Goal: Task Accomplishment & Management: Use online tool/utility

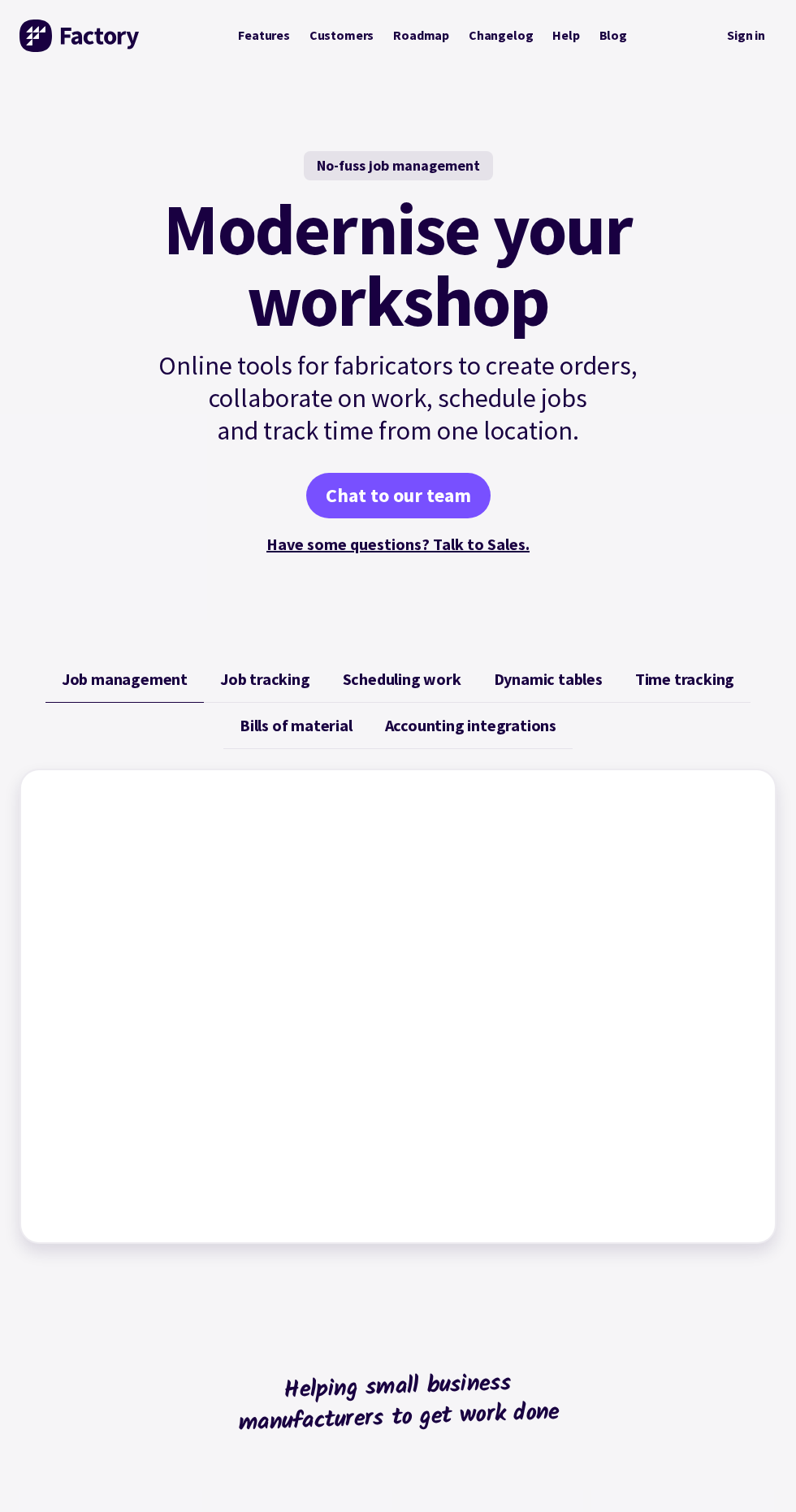
click at [743, 38] on link "Sign in" at bounding box center [746, 36] width 61 height 33
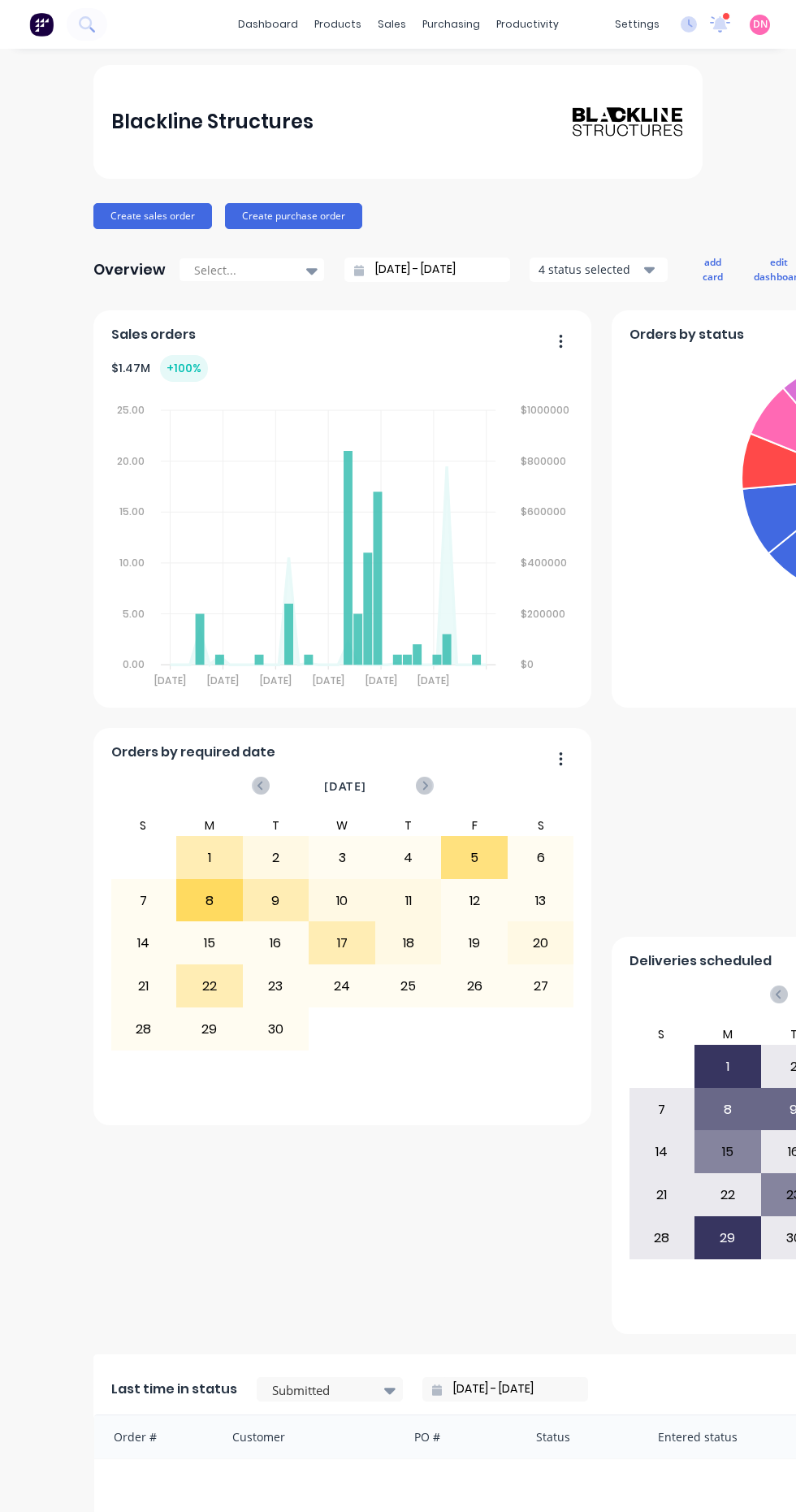
click at [462, 32] on div "purchasing" at bounding box center [451, 24] width 74 height 24
click at [575, 68] on link "Purchase Orders" at bounding box center [519, 77] width 215 height 32
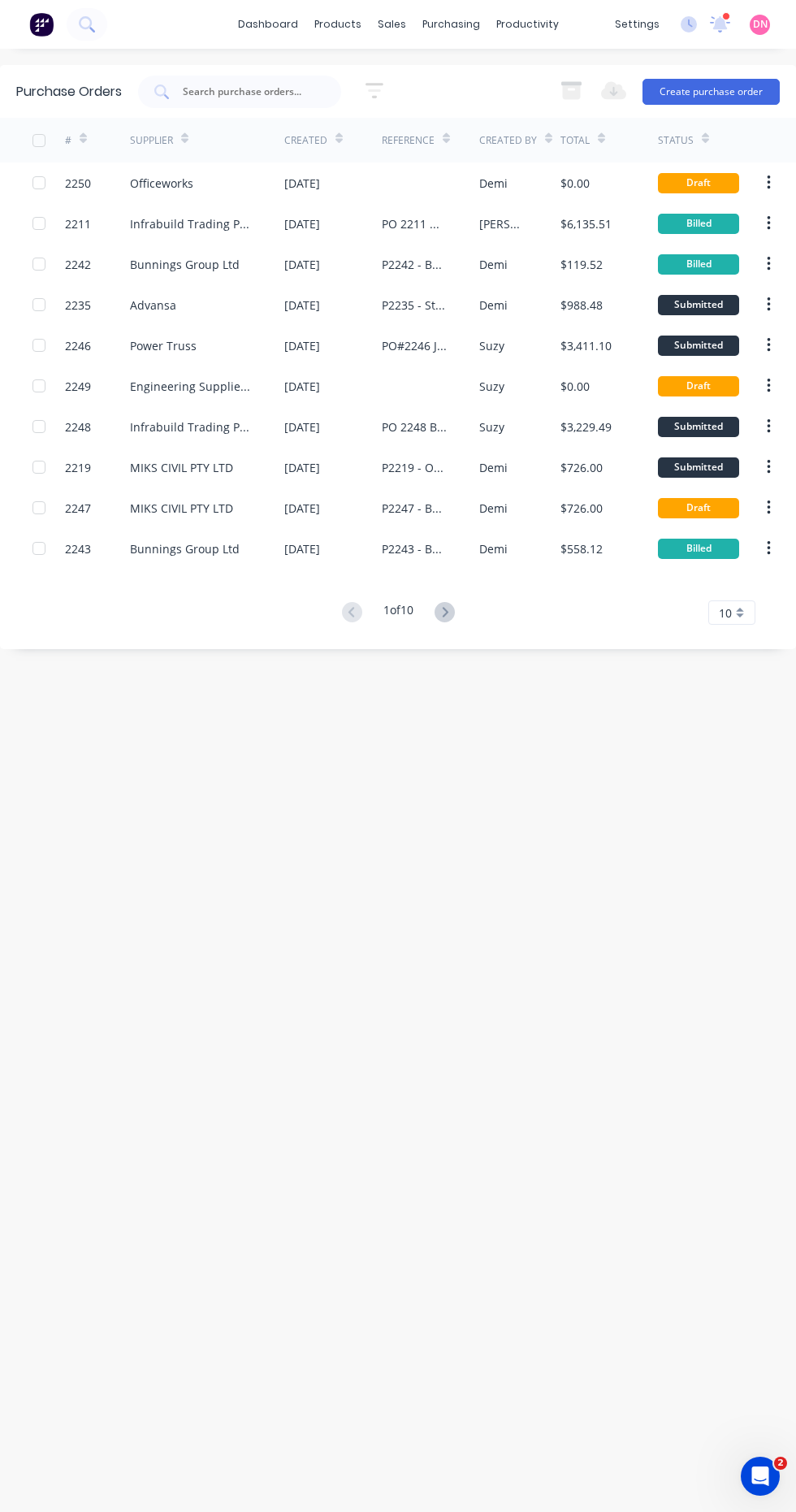
click at [726, 101] on button "Create purchase order" at bounding box center [711, 91] width 137 height 26
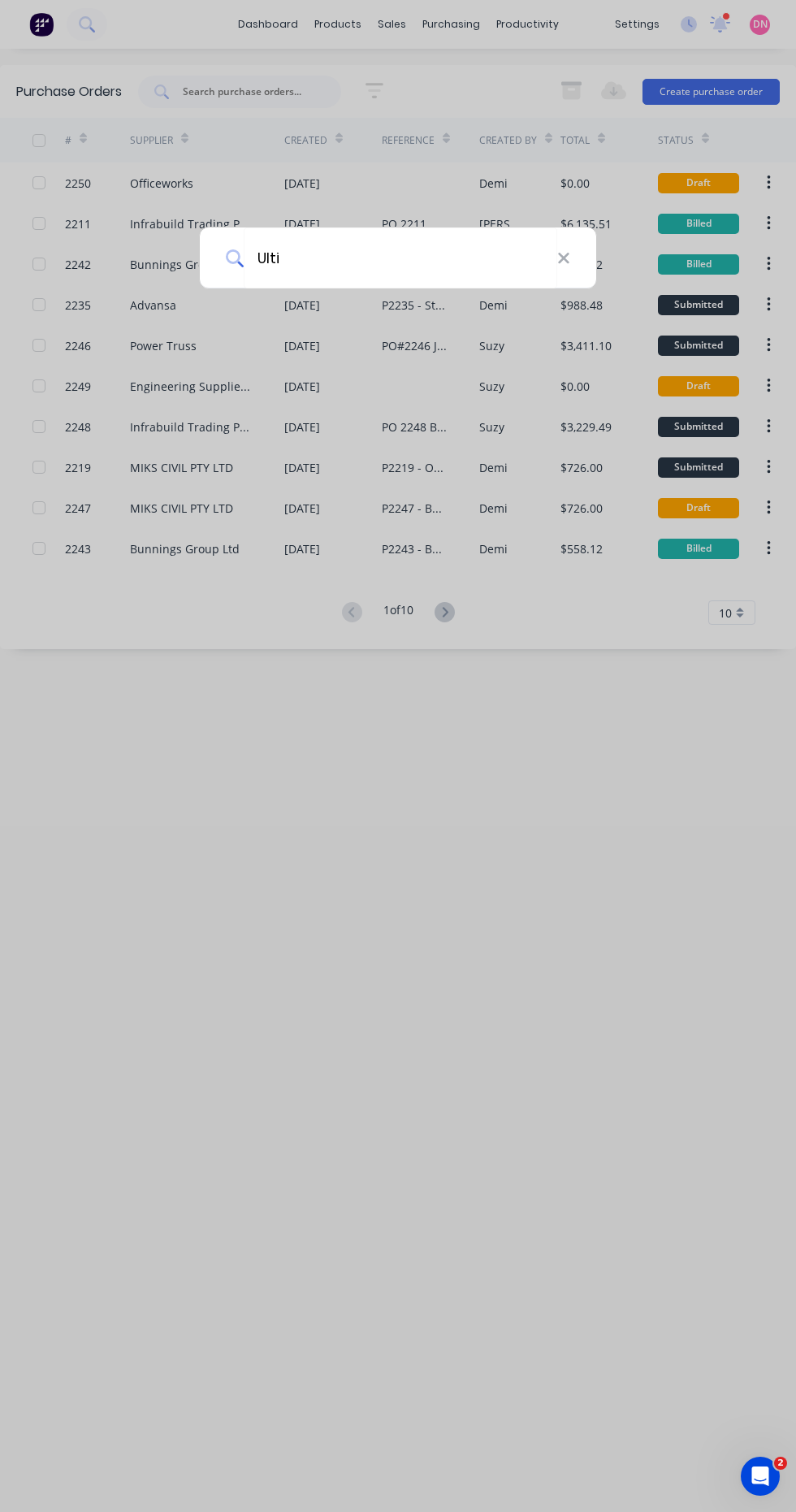
type input "Ultim"
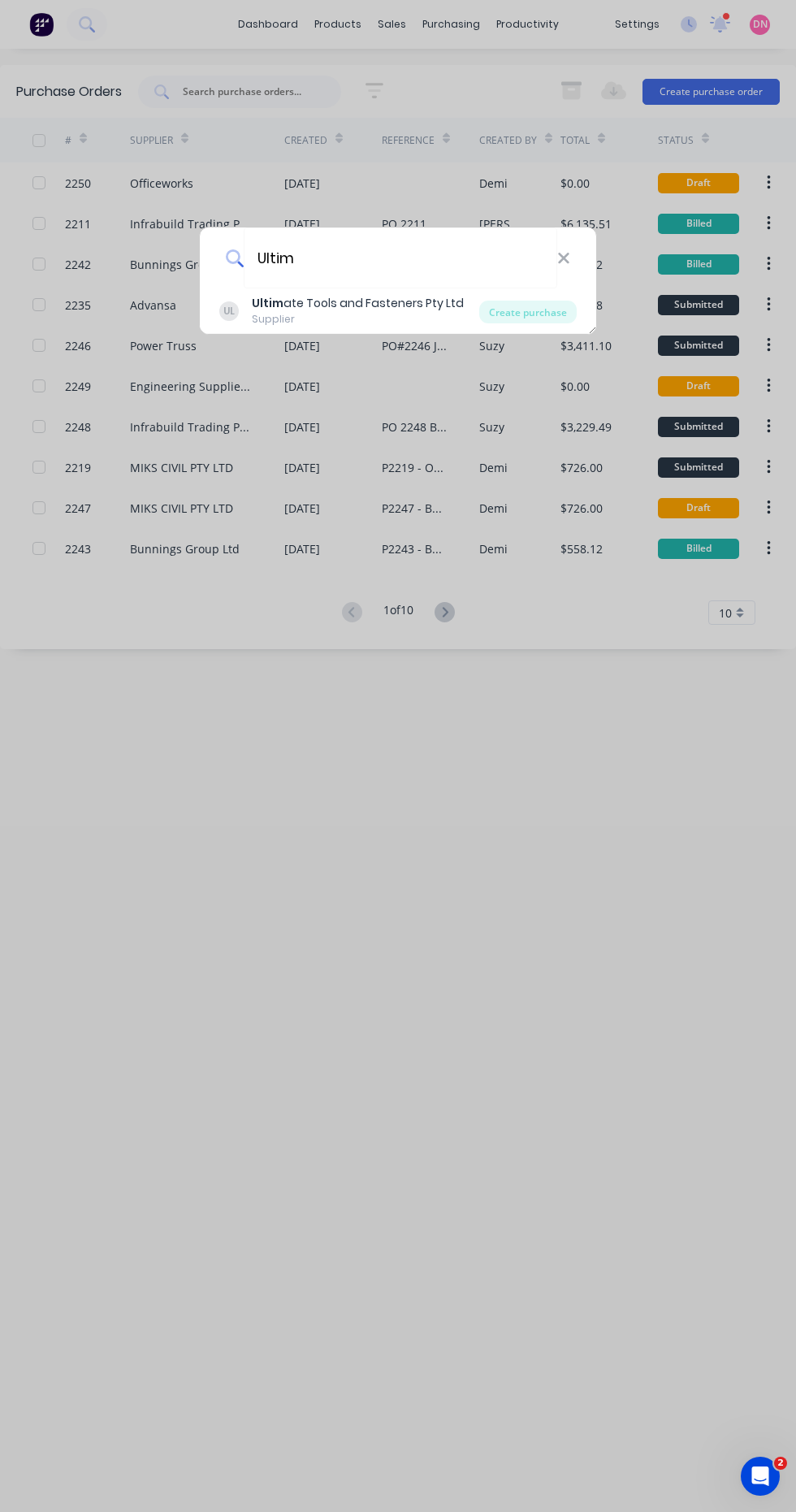
click at [549, 306] on div "Create purchase" at bounding box center [529, 312] width 98 height 23
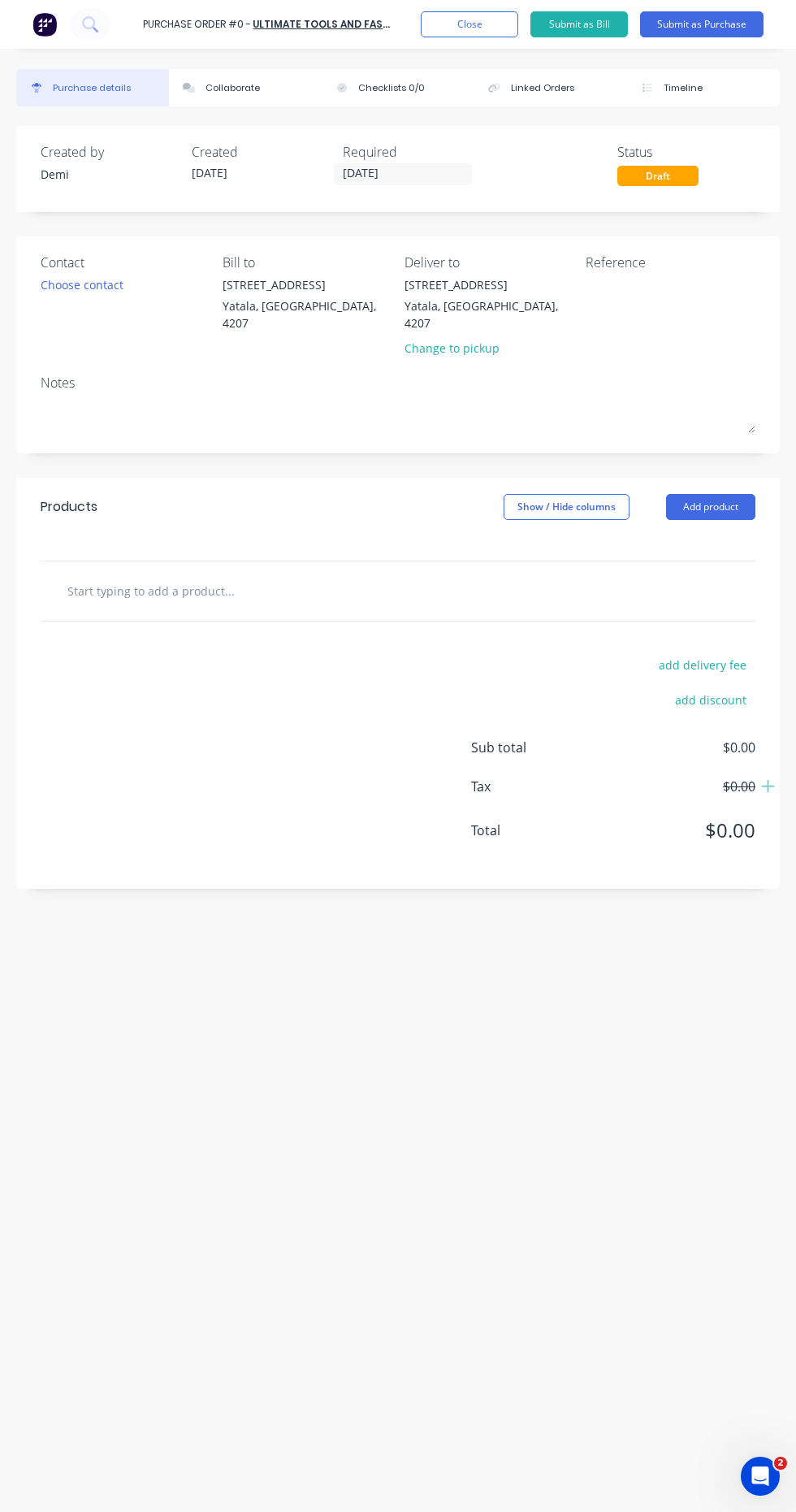
click at [286, 575] on input "text" at bounding box center [188, 590] width 244 height 32
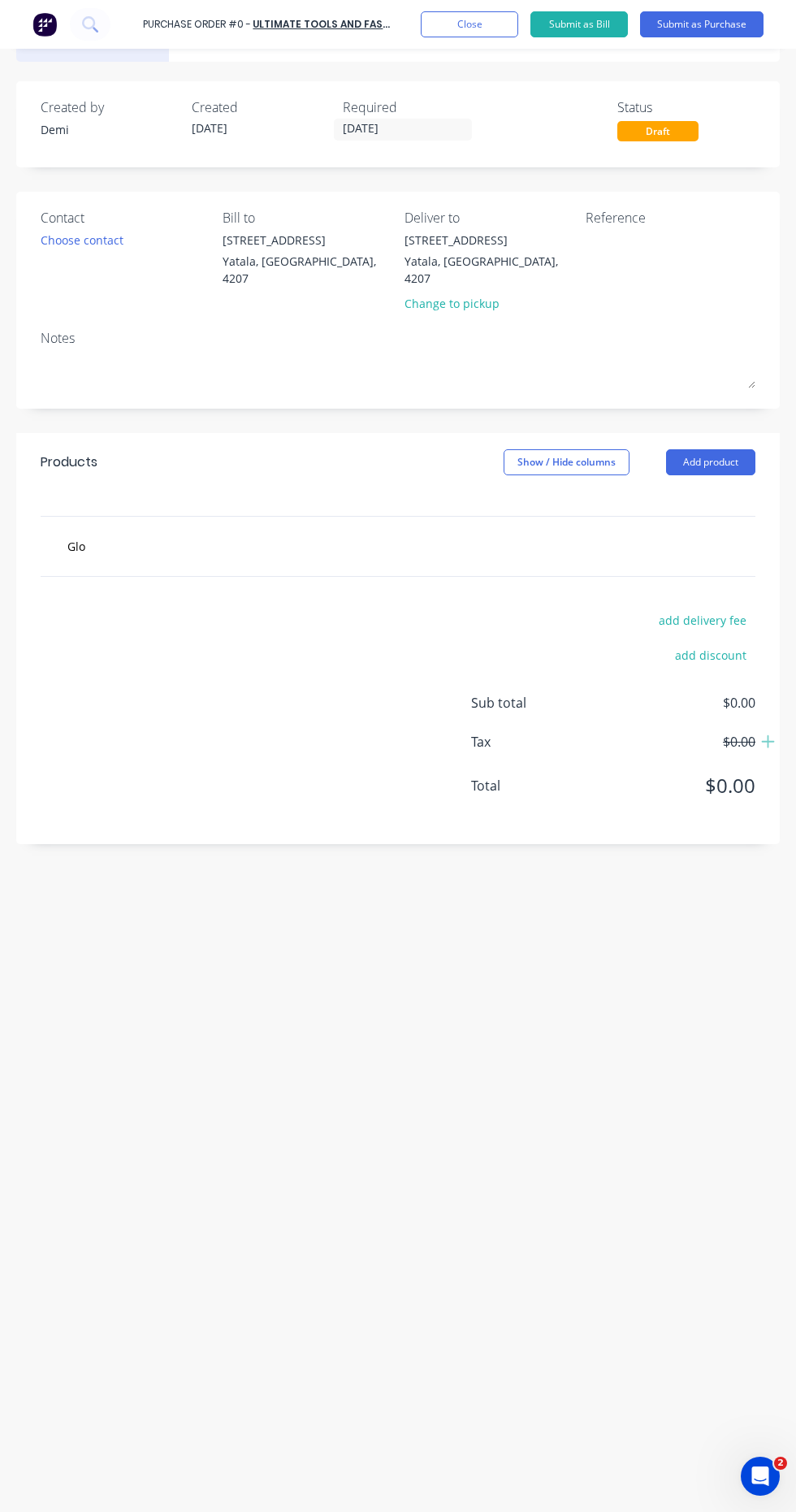
click at [406, 540] on div "Glo" at bounding box center [256, 545] width 406 height 32
click at [735, 1282] on div "Created by [PERSON_NAME] Created [DATE] Required [DATE] Status Draft Contact Ch…" at bounding box center [398, 788] width 764 height 1414
click at [445, 530] on div "Glo" at bounding box center [256, 545] width 406 height 32
click at [298, 530] on input "Glo" at bounding box center [188, 545] width 244 height 32
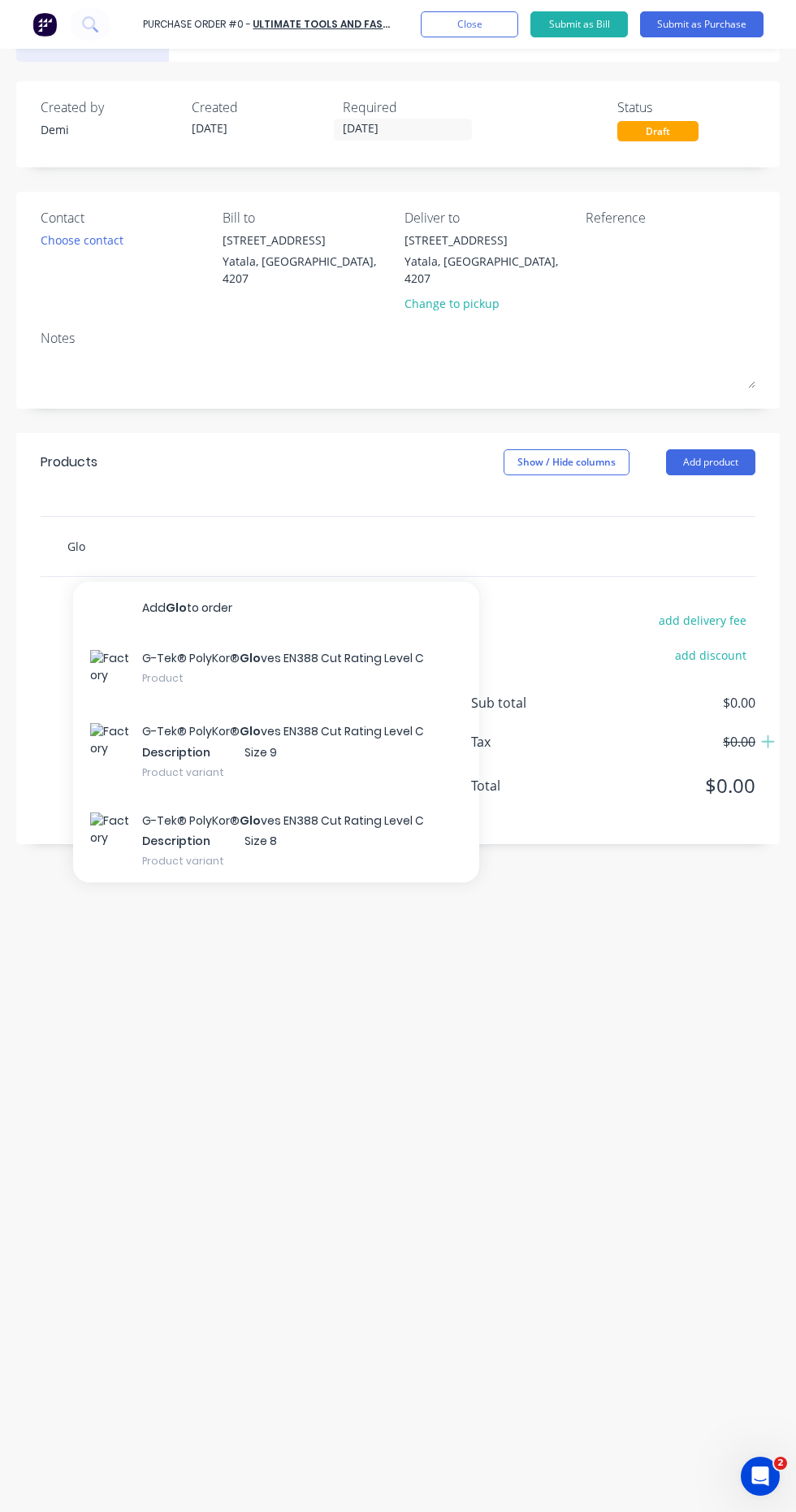
click at [248, 531] on input "Glo" at bounding box center [188, 545] width 244 height 32
type input "G"
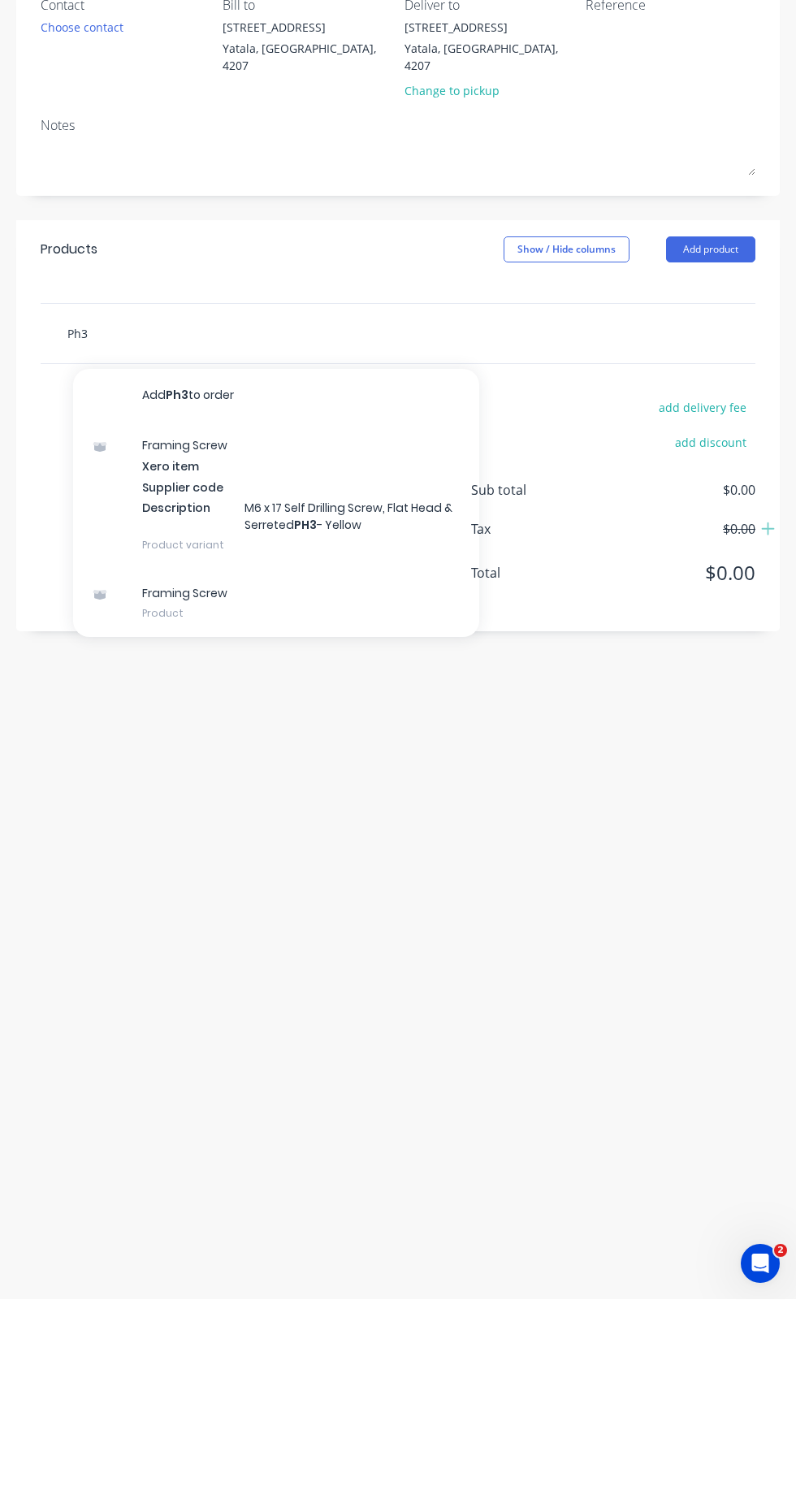
type input "Ph3"
click at [301, 593] on button "Add Ph3 to order" at bounding box center [276, 608] width 406 height 52
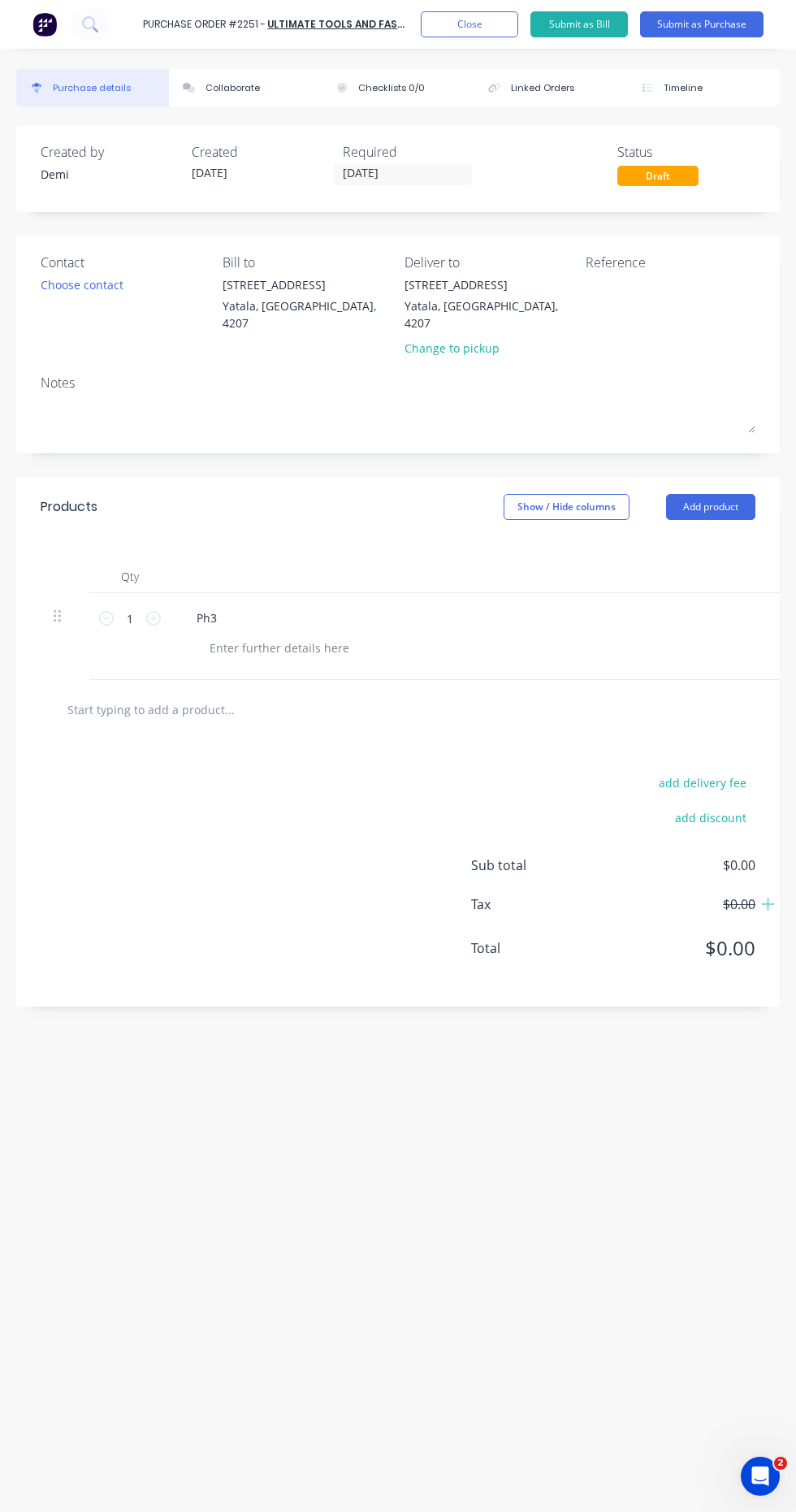
click at [459, 339] on div "Change to pickup" at bounding box center [490, 348] width 170 height 17
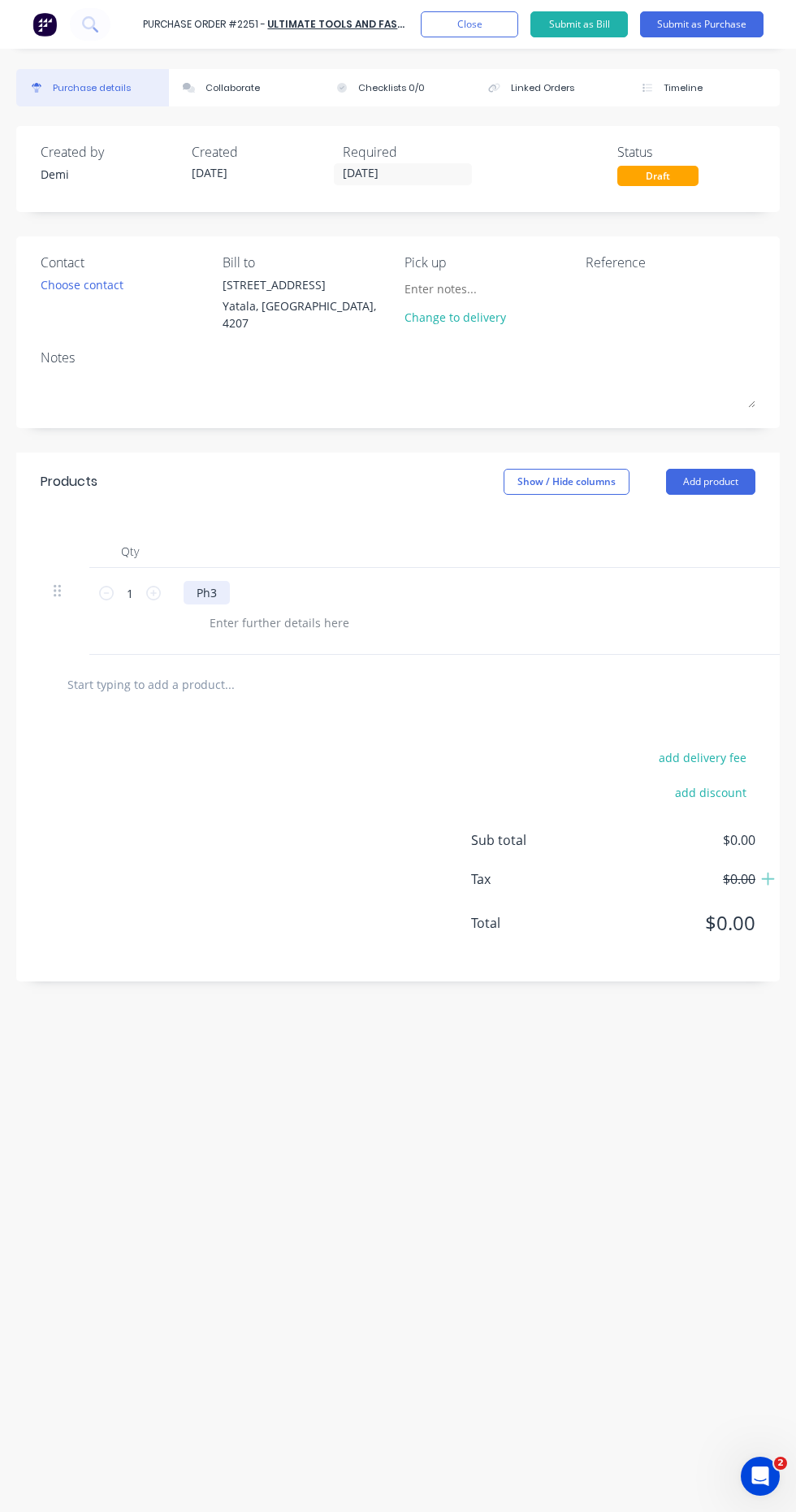
click at [216, 587] on div "Ph3" at bounding box center [207, 593] width 46 height 24
click at [133, 595] on input "1" at bounding box center [129, 593] width 32 height 24
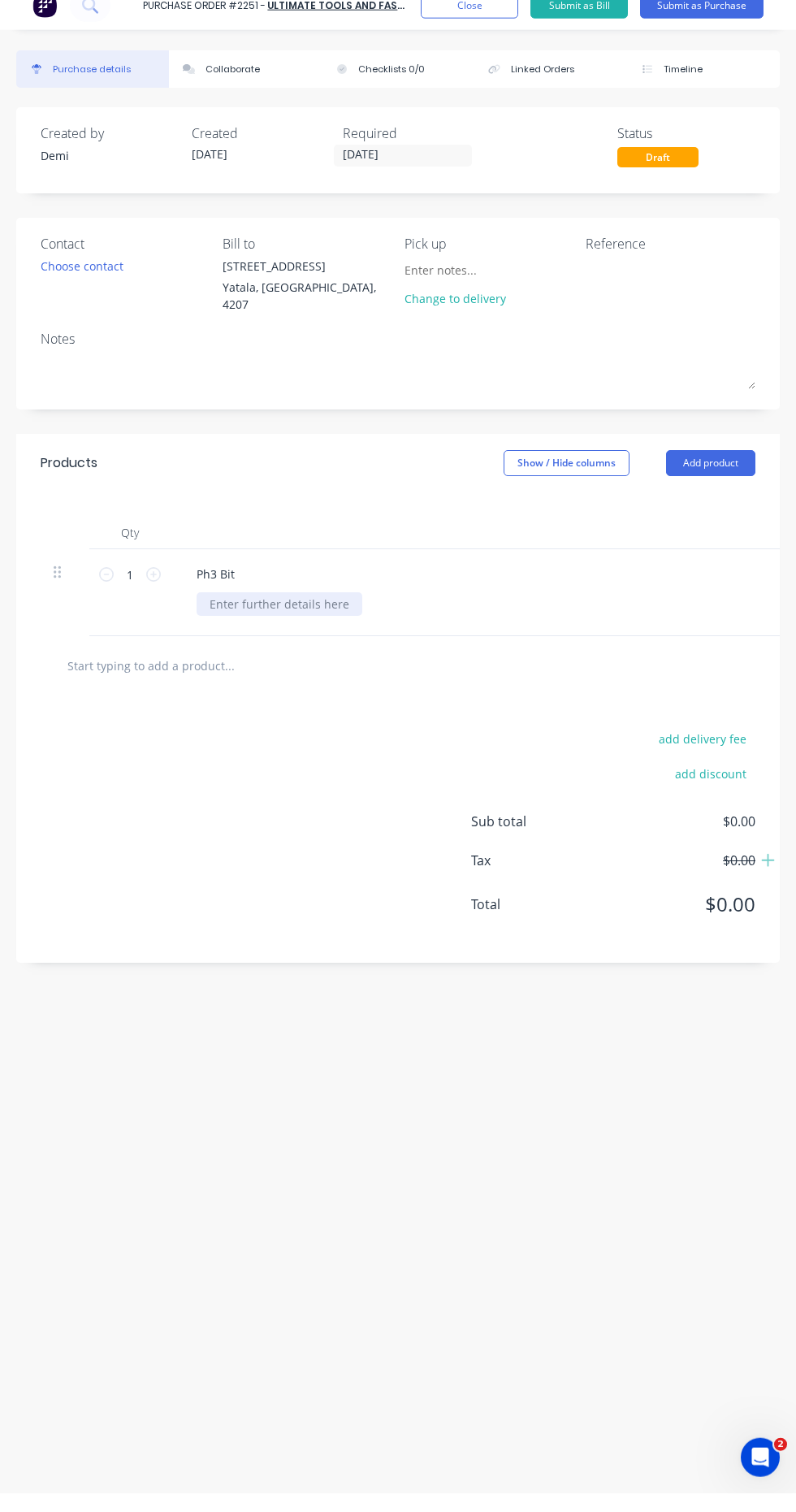
click at [331, 616] on div at bounding box center [279, 623] width 166 height 24
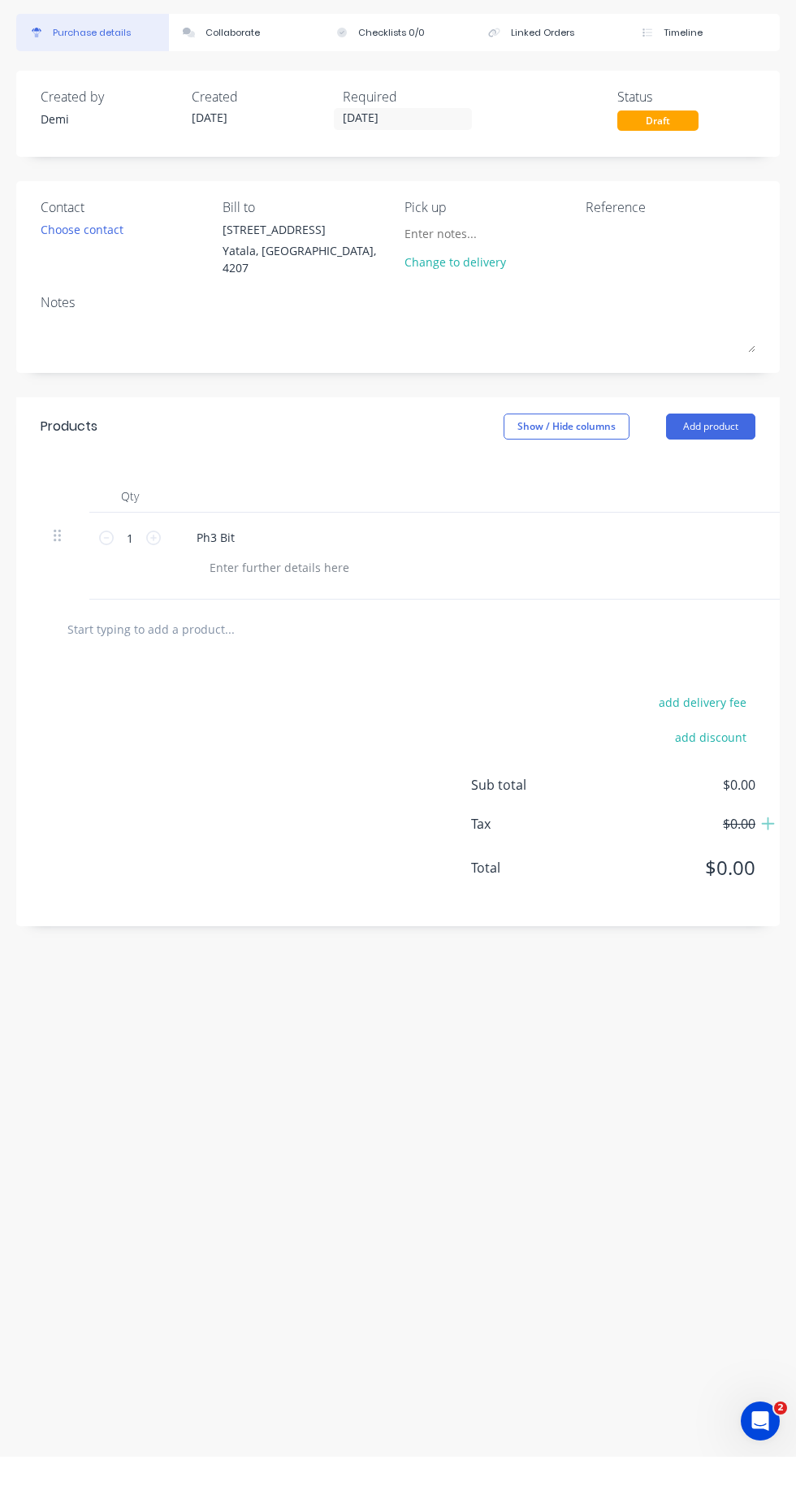
click at [706, 481] on button "Add product" at bounding box center [710, 482] width 89 height 26
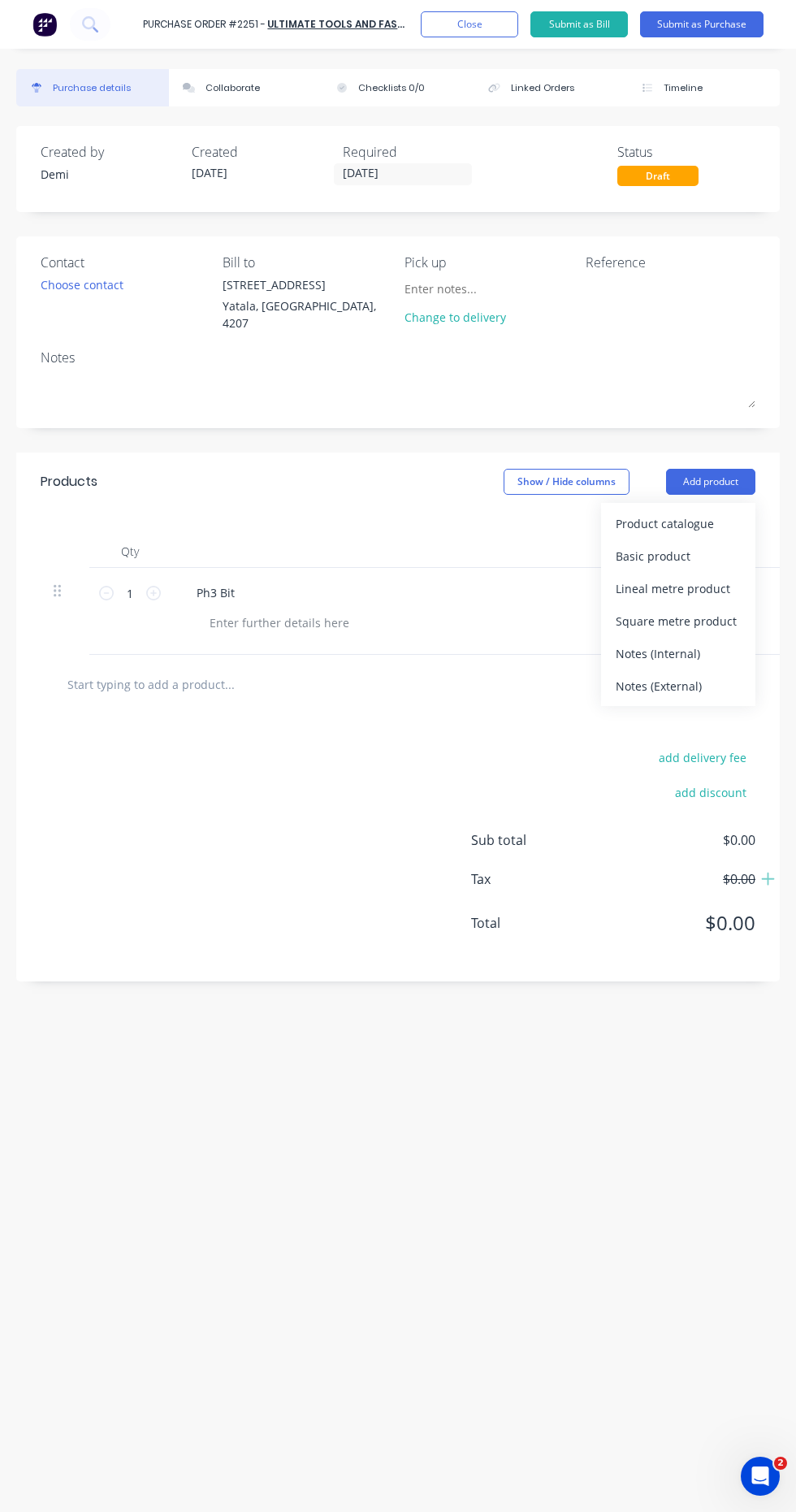
click at [707, 554] on div "Basic product" at bounding box center [679, 556] width 125 height 24
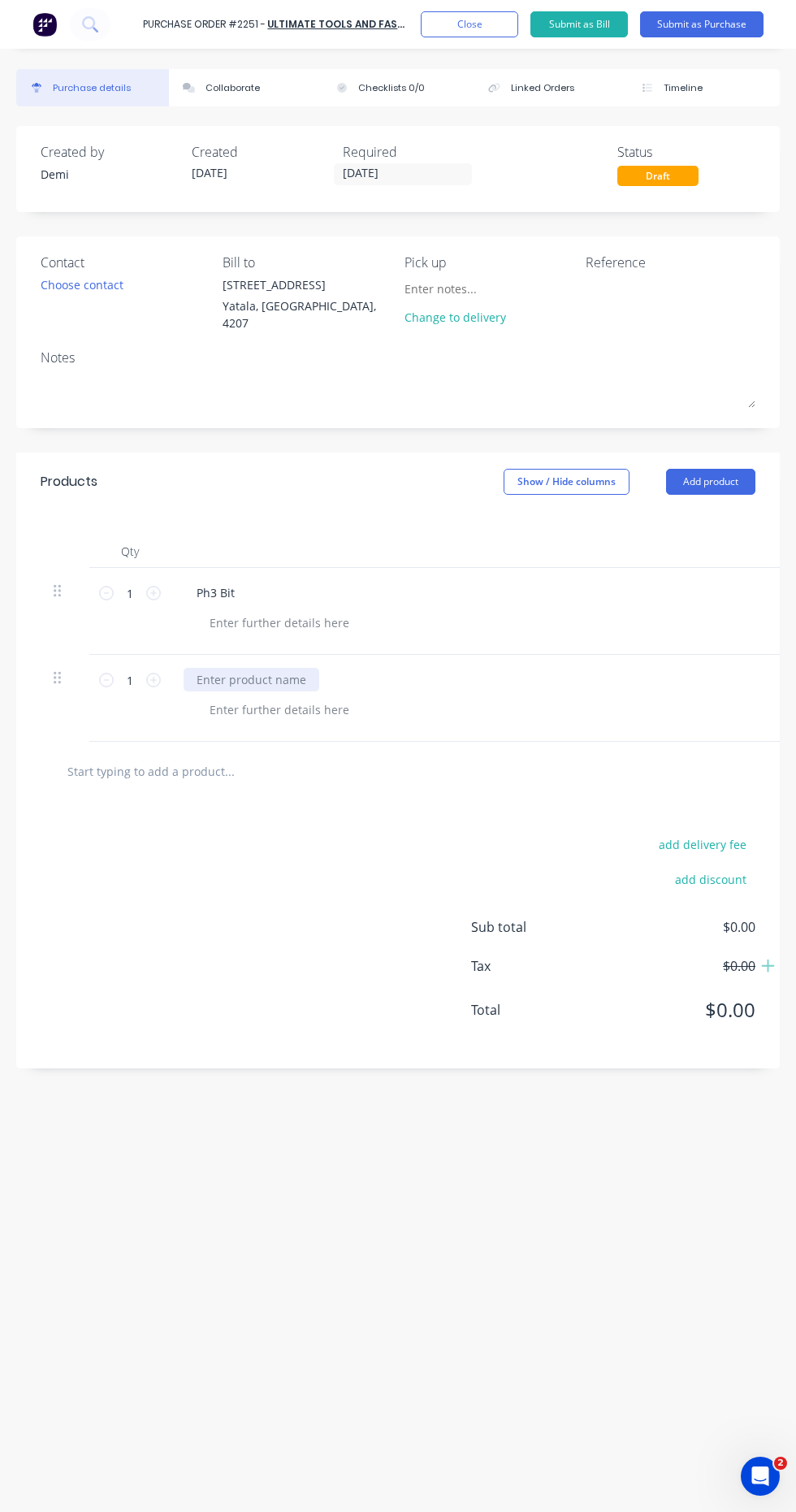
click at [274, 672] on div at bounding box center [251, 680] width 136 height 24
click at [737, 469] on button "Add product" at bounding box center [710, 482] width 89 height 26
click at [698, 546] on div "Basic product" at bounding box center [679, 556] width 125 height 24
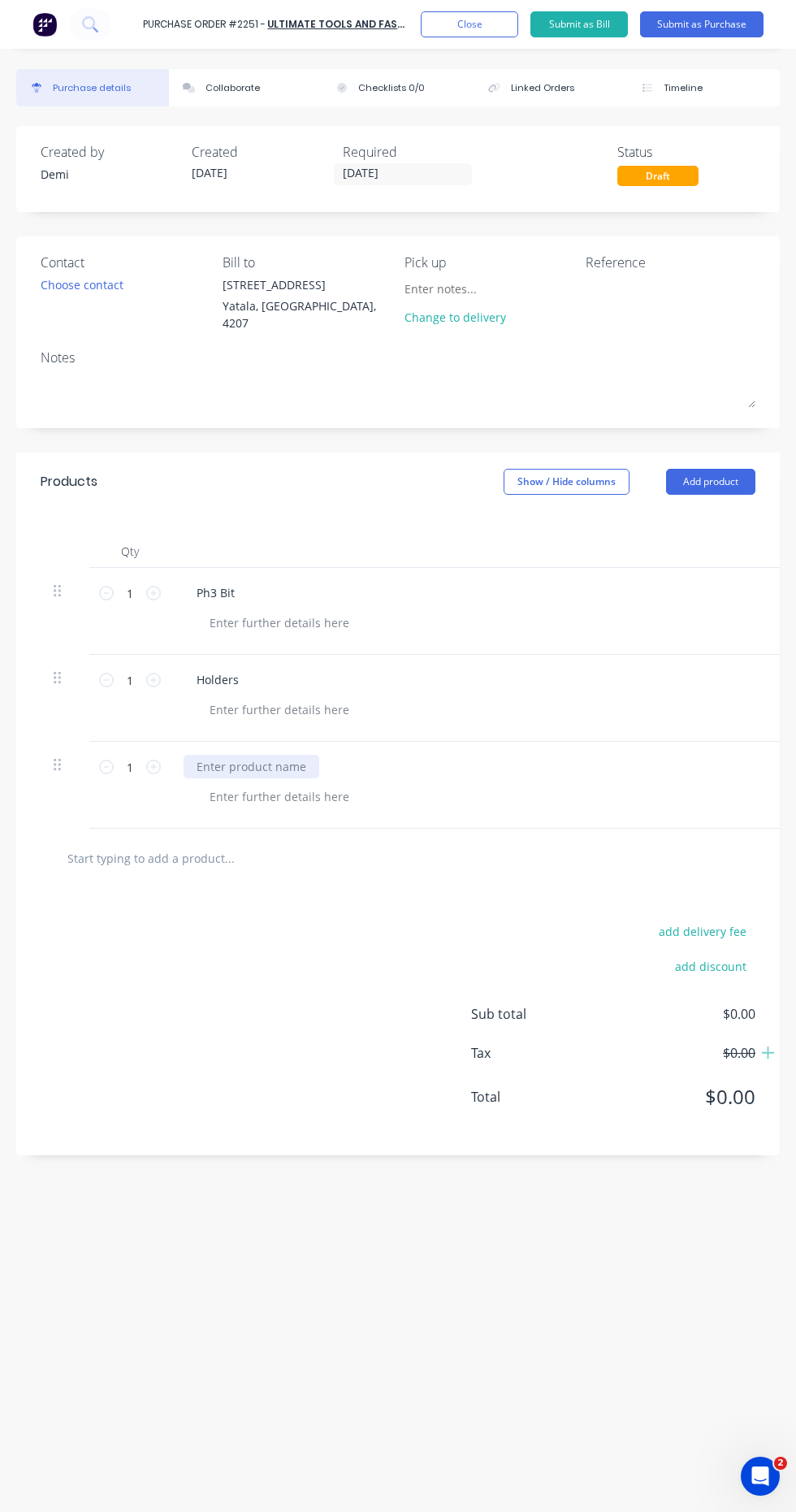
click at [302, 768] on div at bounding box center [251, 767] width 136 height 24
click at [738, 480] on button "Add product" at bounding box center [710, 482] width 89 height 26
click at [707, 551] on div "Basic product" at bounding box center [679, 556] width 125 height 24
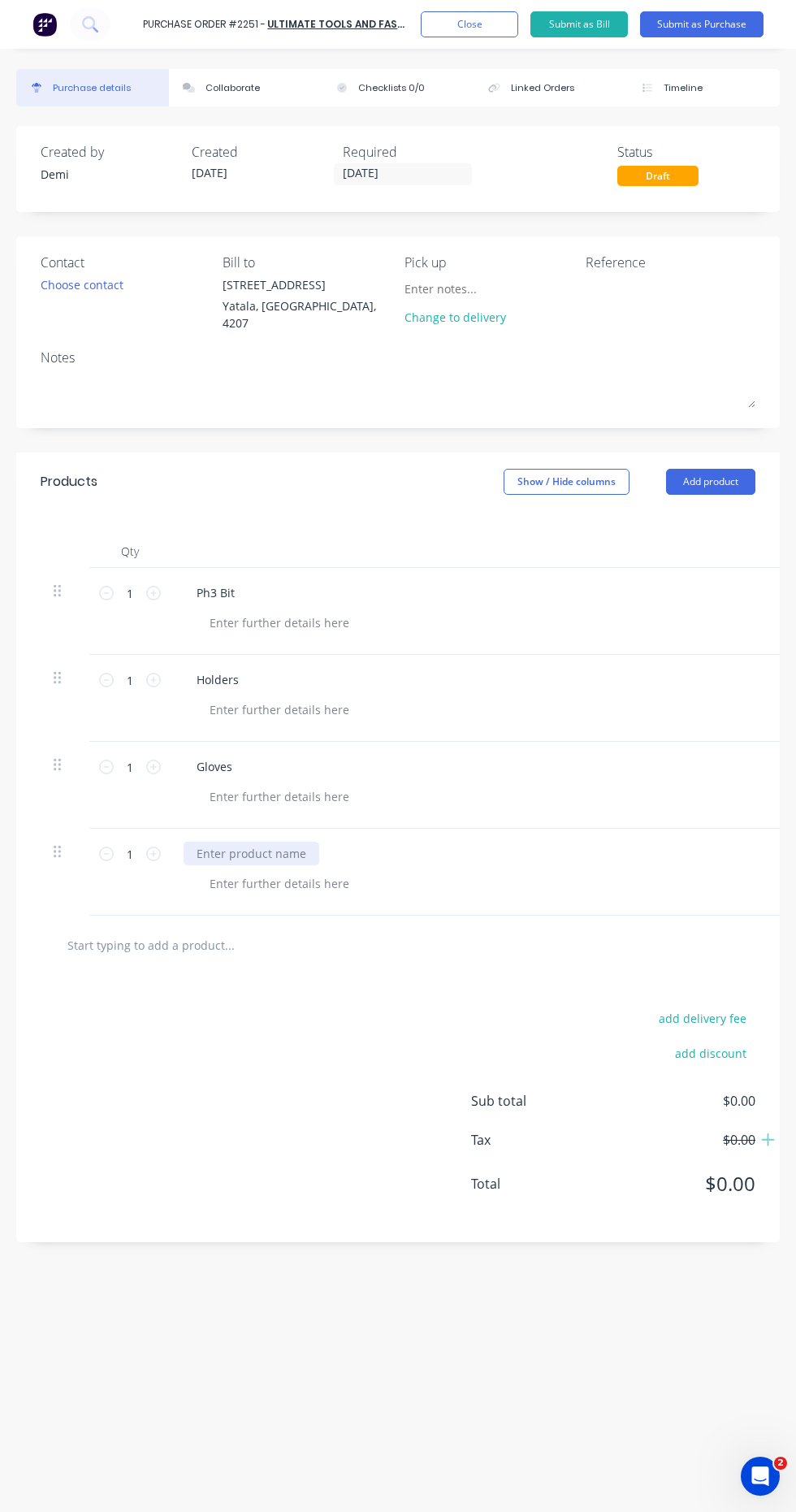
click at [297, 854] on div at bounding box center [251, 853] width 136 height 24
click at [741, 470] on button "Add product" at bounding box center [710, 482] width 89 height 26
click at [455, 297] on input at bounding box center [479, 288] width 148 height 24
click at [455, 298] on input "Ultimate Fasteners" at bounding box center [479, 288] width 148 height 24
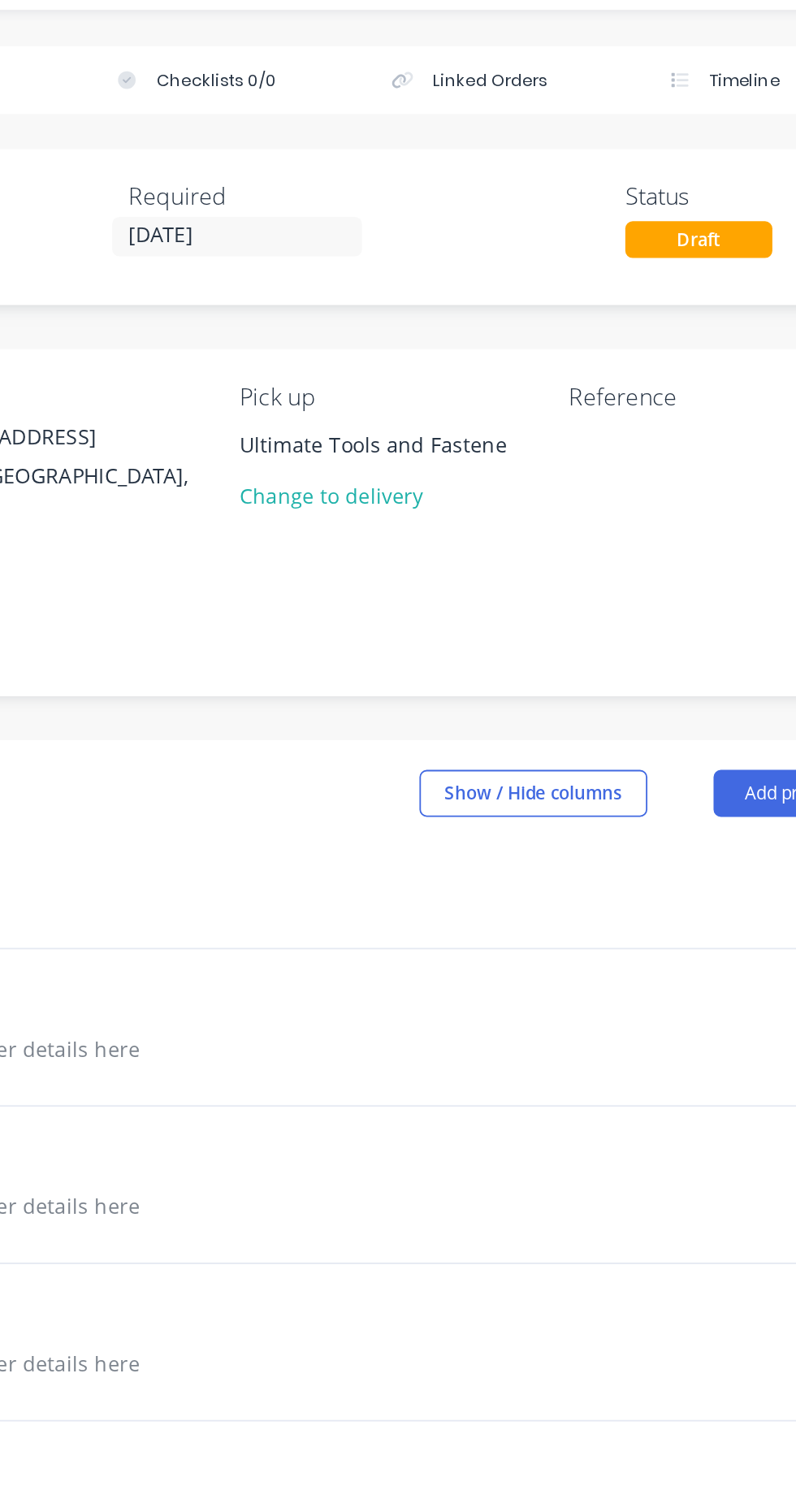
type input "Ultimate Tools and Fasteners"
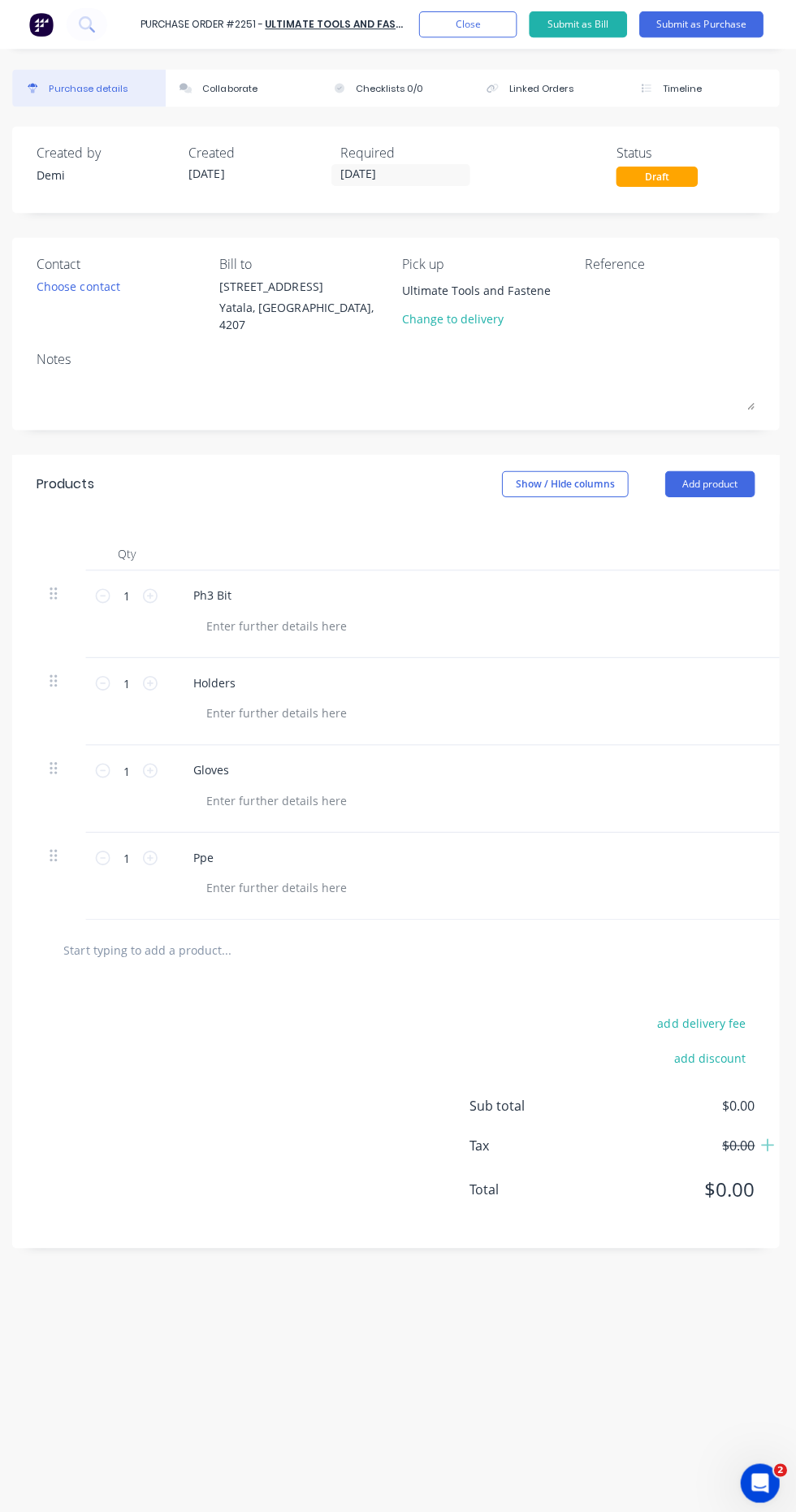
scroll to position [0, 3]
click at [684, 315] on div at bounding box center [667, 296] width 162 height 41
click at [552, 291] on div "Ultimate Tools and Fasteners" at bounding box center [479, 288] width 148 height 24
click at [549, 292] on input "Ultimate Tools and Fasteners" at bounding box center [479, 288] width 148 height 24
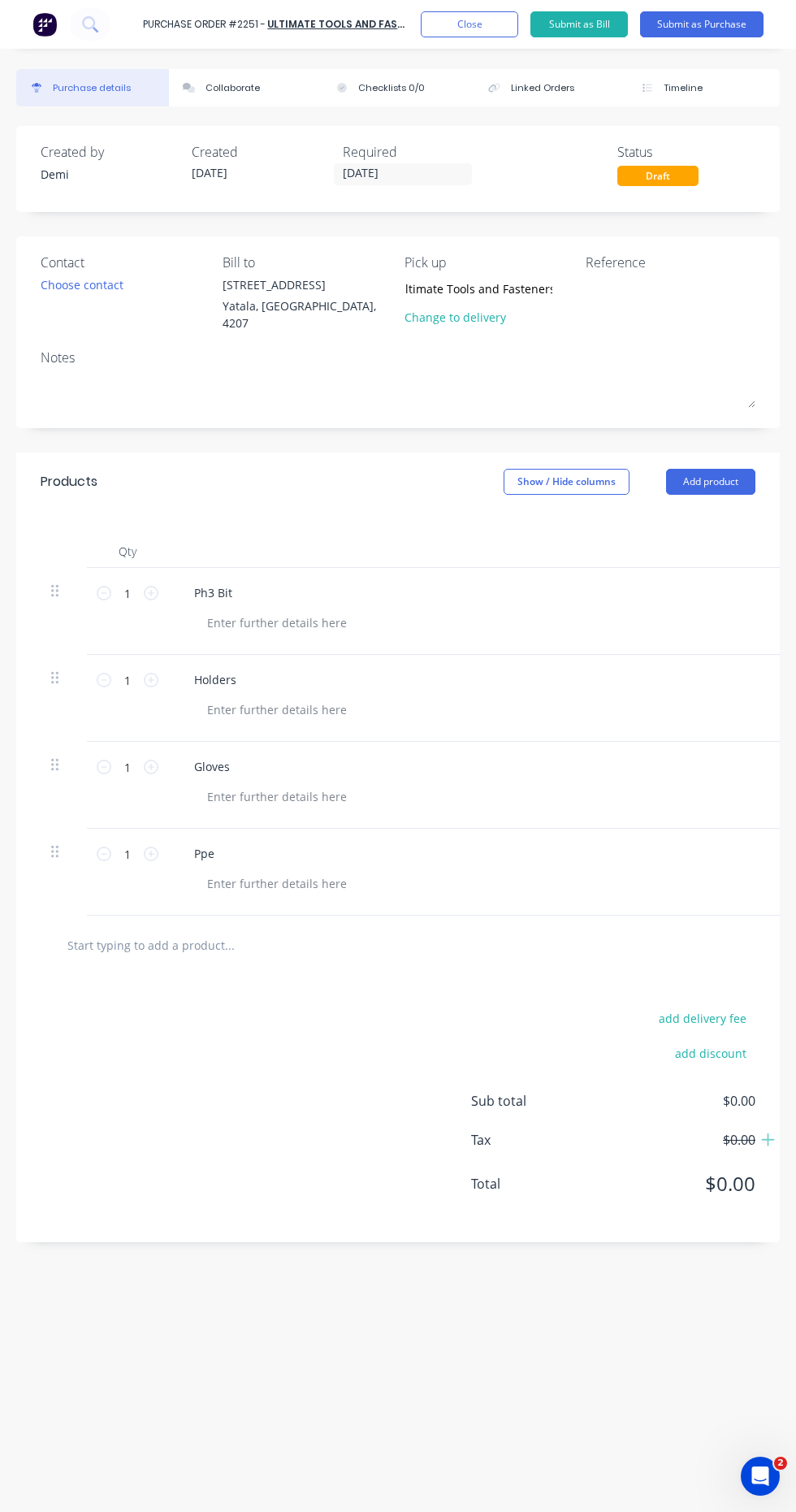
click at [688, 309] on textarea at bounding box center [667, 294] width 162 height 37
type textarea "P2251 - 301"
click at [492, 25] on button "Close" at bounding box center [469, 24] width 98 height 26
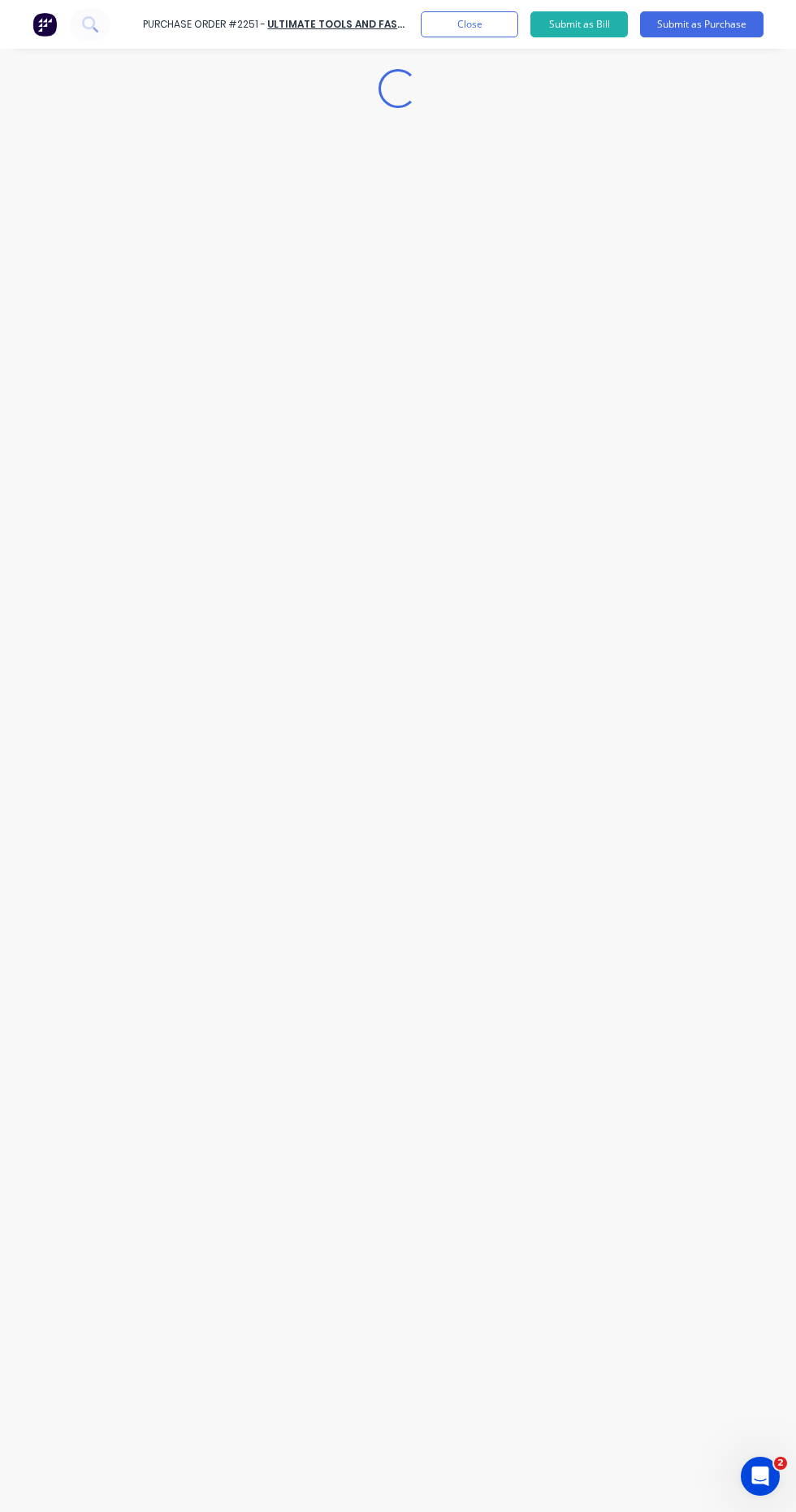
type textarea "x"
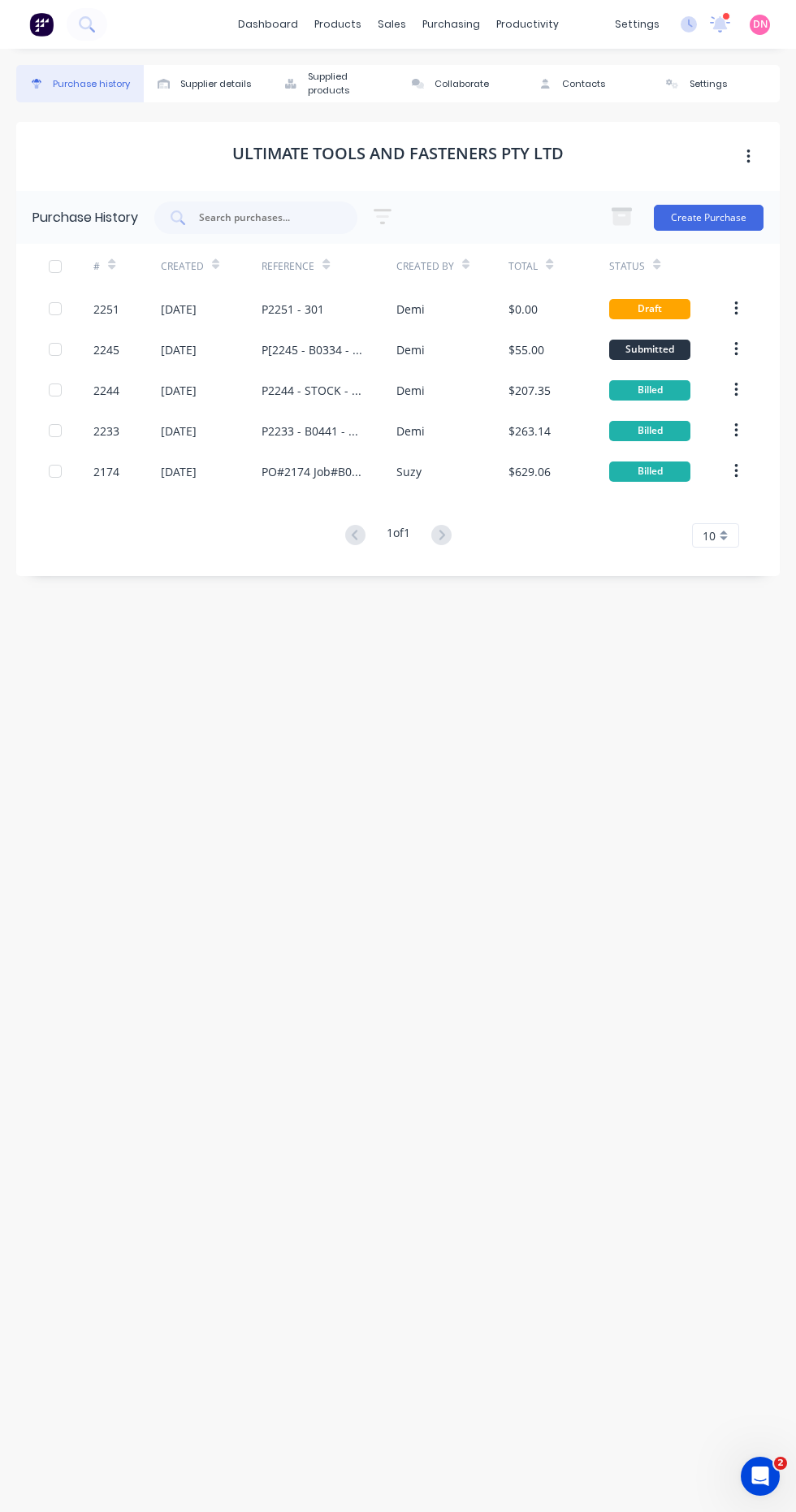
scroll to position [11, 0]
